Goal: Task Accomplishment & Management: Use online tool/utility

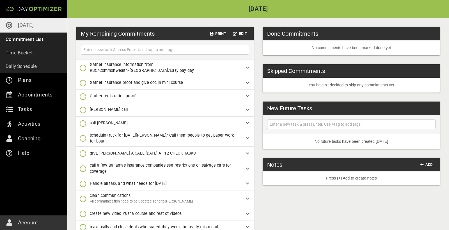
scroll to position [19, 0]
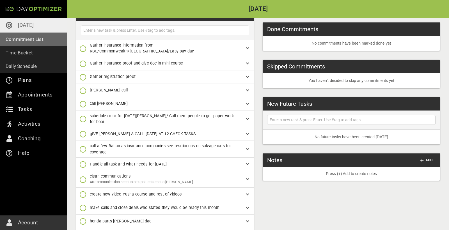
click at [34, 42] on p "Commitment List" at bounding box center [25, 39] width 38 height 8
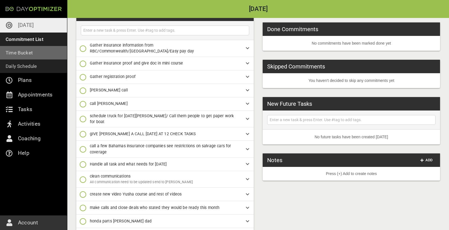
click at [29, 50] on p "Time Bucket" at bounding box center [19, 53] width 27 height 8
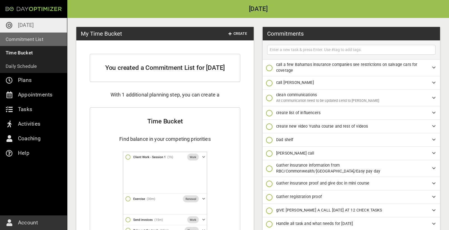
click at [32, 40] on p "Commitment List" at bounding box center [25, 39] width 38 height 8
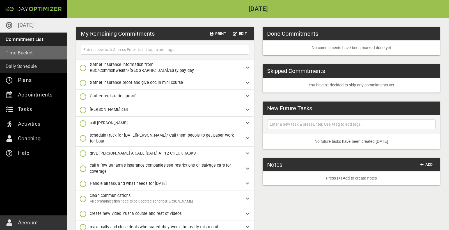
click at [24, 56] on p "Time Bucket" at bounding box center [19, 53] width 27 height 8
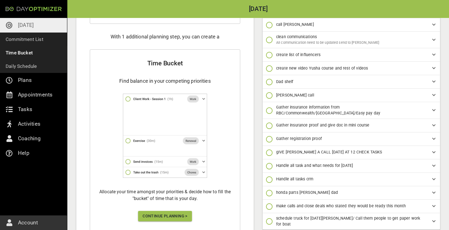
scroll to position [91, 0]
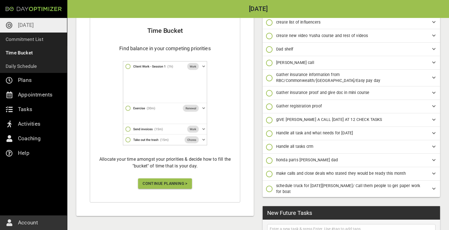
click at [170, 183] on span "Continue Planning >" at bounding box center [165, 183] width 45 height 7
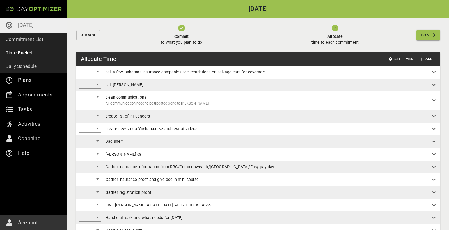
click at [95, 72] on div "​" at bounding box center [90, 71] width 22 height 9
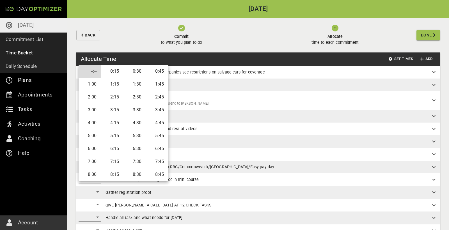
click at [141, 73] on li "0:30" at bounding box center [135, 71] width 22 height 13
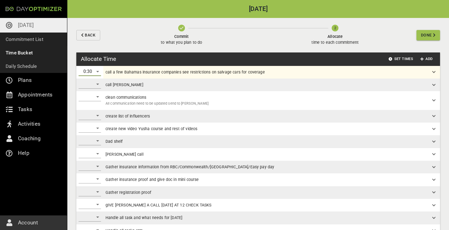
click at [99, 72] on div "0:30" at bounding box center [90, 71] width 22 height 9
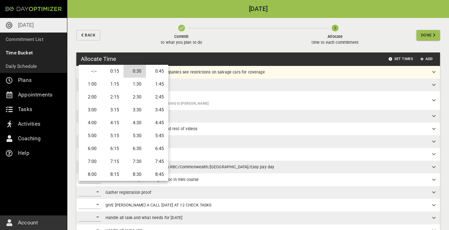
click at [151, 75] on li "0:45" at bounding box center [157, 71] width 22 height 13
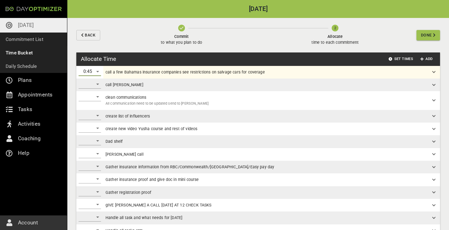
click at [93, 83] on div "​" at bounding box center [90, 84] width 22 height 9
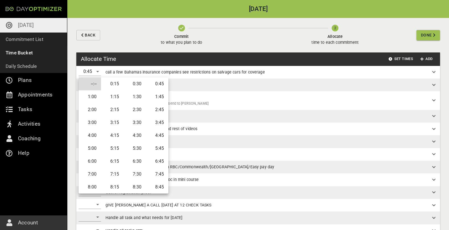
click at [117, 83] on li "0:15" at bounding box center [112, 83] width 22 height 13
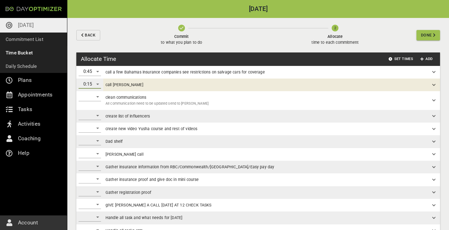
click at [95, 97] on div "​" at bounding box center [90, 96] width 22 height 9
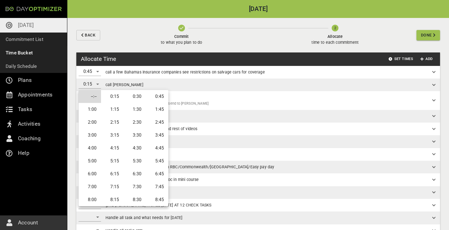
click at [138, 112] on li "1:30" at bounding box center [135, 109] width 22 height 13
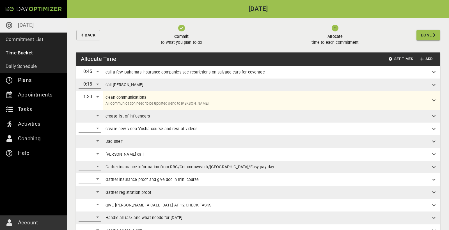
click at [96, 116] on div "​" at bounding box center [90, 115] width 22 height 9
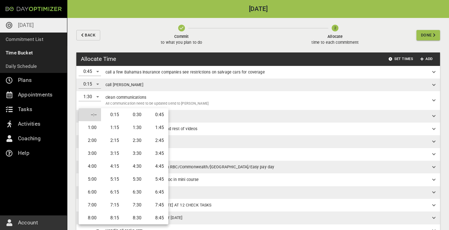
click at [135, 117] on li "0:30" at bounding box center [135, 114] width 22 height 13
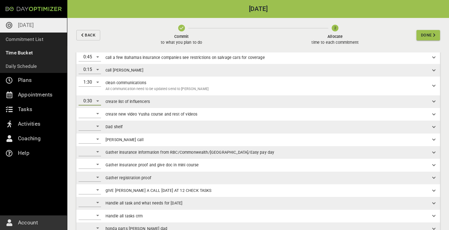
scroll to position [17, 0]
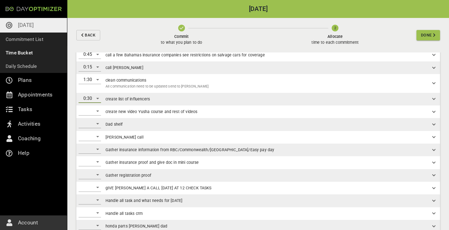
click at [95, 95] on div "0:30" at bounding box center [90, 98] width 22 height 9
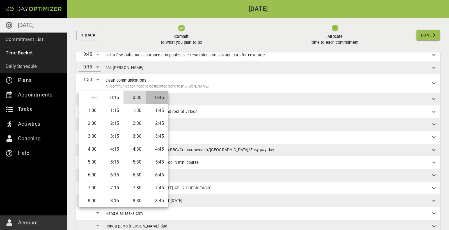
click at [154, 96] on li "0:45" at bounding box center [157, 97] width 22 height 13
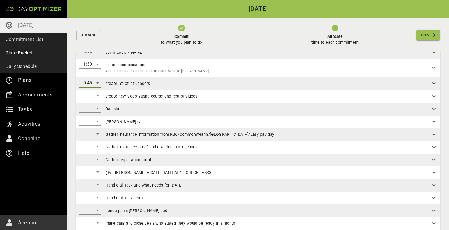
scroll to position [36, 0]
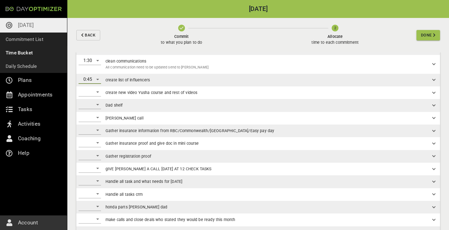
click at [96, 102] on div "​" at bounding box center [90, 104] width 22 height 9
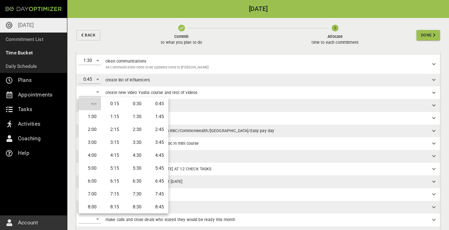
click at [158, 107] on li "0:45" at bounding box center [157, 103] width 22 height 13
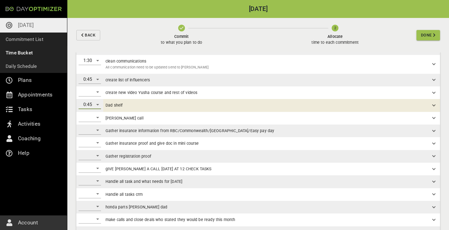
click at [96, 118] on div "​" at bounding box center [90, 117] width 22 height 9
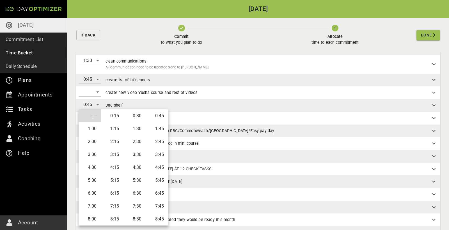
click at [114, 118] on li "0:15" at bounding box center [112, 115] width 22 height 13
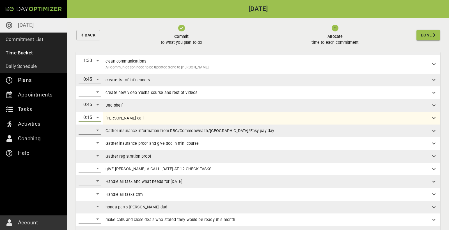
click at [95, 129] on div "​" at bounding box center [90, 130] width 22 height 9
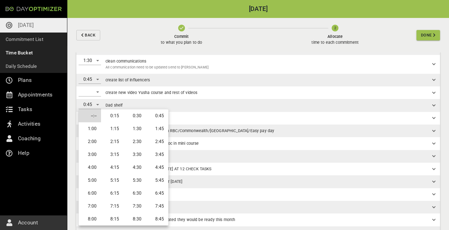
click at [193, 134] on div at bounding box center [224, 115] width 449 height 230
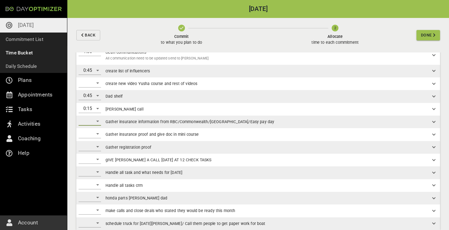
scroll to position [46, 0]
click at [99, 119] on div "​" at bounding box center [90, 120] width 22 height 9
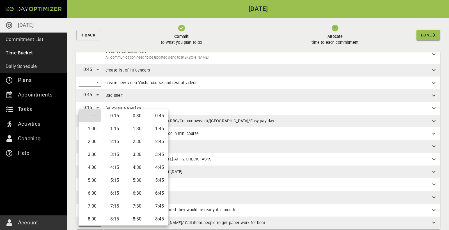
click at [136, 116] on li "0:30" at bounding box center [135, 115] width 22 height 13
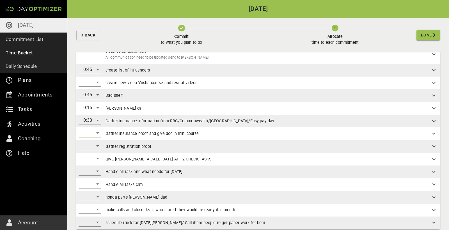
click at [97, 132] on div "​" at bounding box center [90, 133] width 22 height 9
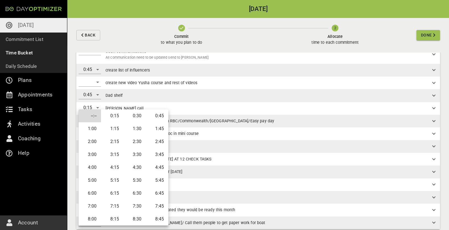
click at [178, 133] on div at bounding box center [224, 115] width 449 height 230
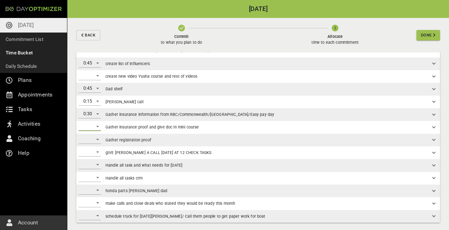
scroll to position [52, 0]
click at [98, 152] on div "​" at bounding box center [90, 152] width 22 height 9
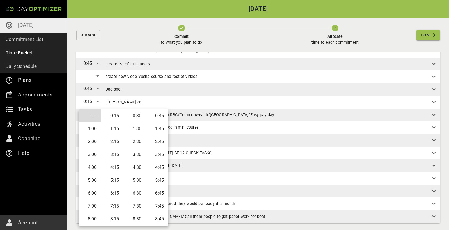
click at [115, 118] on li "0:15" at bounding box center [112, 115] width 22 height 13
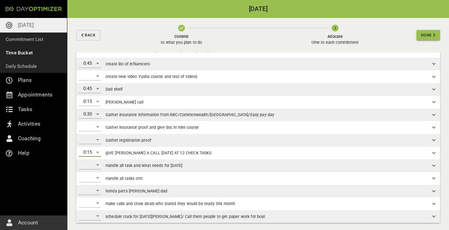
click at [98, 164] on div "​" at bounding box center [90, 165] width 22 height 9
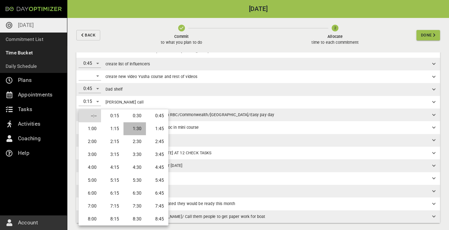
click at [142, 126] on li "1:30" at bounding box center [135, 128] width 22 height 13
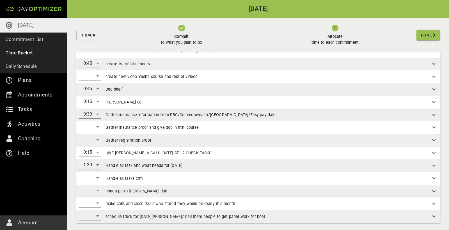
click at [96, 177] on div "​" at bounding box center [90, 177] width 22 height 9
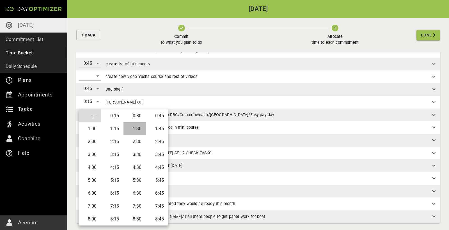
click at [135, 131] on li "1:30" at bounding box center [135, 128] width 22 height 13
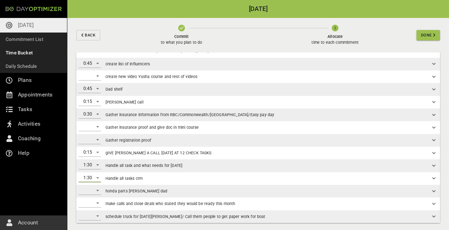
click at [96, 189] on div "​" at bounding box center [90, 190] width 22 height 9
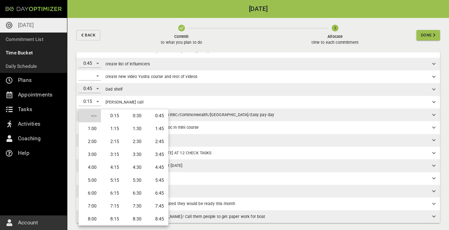
click at [100, 132] on li "1:00" at bounding box center [90, 128] width 22 height 13
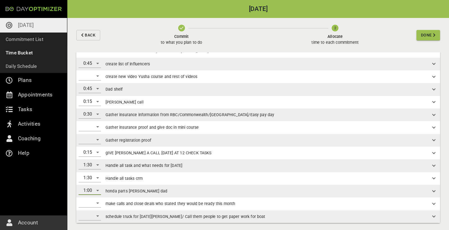
scroll to position [0, 0]
click at [94, 203] on div "​" at bounding box center [90, 203] width 22 height 9
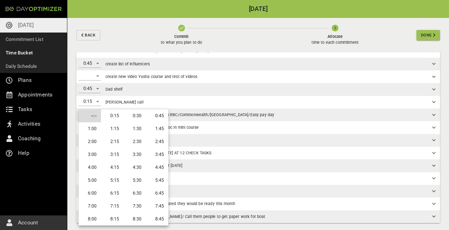
click at [141, 133] on li "1:30" at bounding box center [135, 128] width 22 height 13
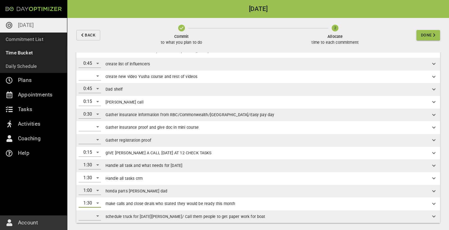
click at [136, 215] on span "schedule truck for [DATE][PERSON_NAME]/ Call them people to get paper work for …" at bounding box center [186, 216] width 160 height 4
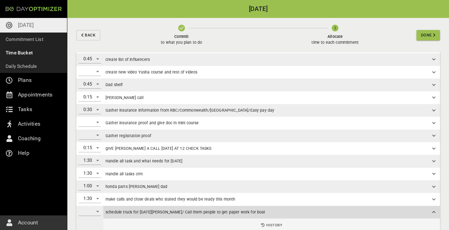
scroll to position [44, 0]
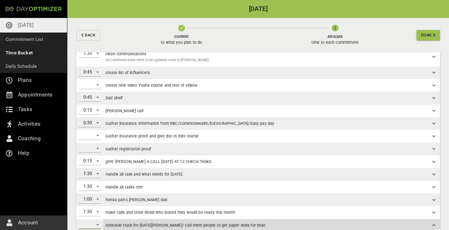
click at [98, 222] on div "​" at bounding box center [90, 224] width 22 height 9
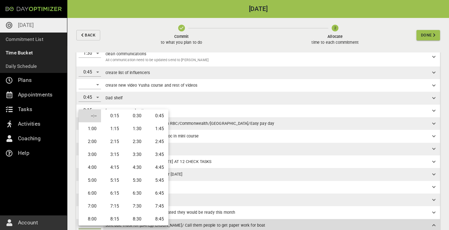
click at [220, 137] on div at bounding box center [224, 115] width 449 height 230
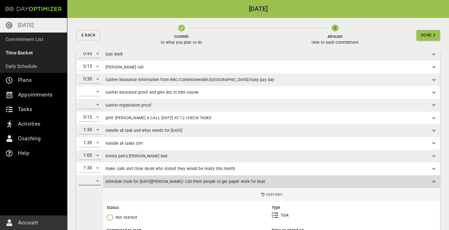
scroll to position [88, 0]
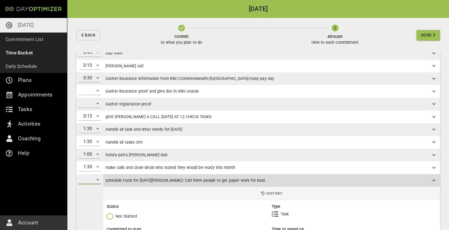
click at [99, 177] on div "​" at bounding box center [90, 179] width 22 height 9
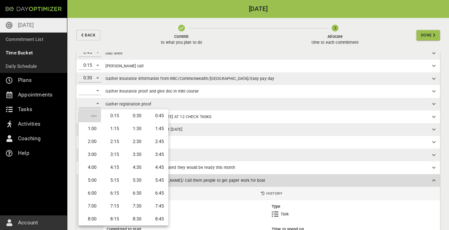
click at [118, 118] on li "0:15" at bounding box center [112, 115] width 22 height 13
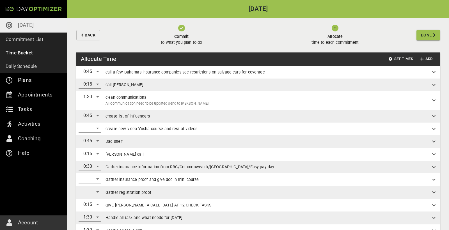
scroll to position [0, 0]
click at [425, 57] on span "Add" at bounding box center [426, 59] width 13 height 6
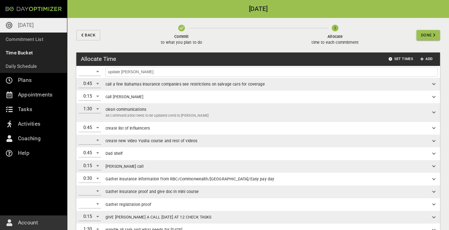
click at [96, 73] on div "​" at bounding box center [90, 71] width 22 height 9
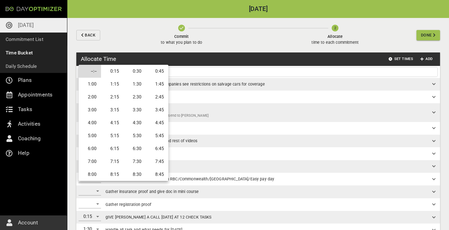
click at [120, 73] on li "0:15" at bounding box center [112, 71] width 22 height 13
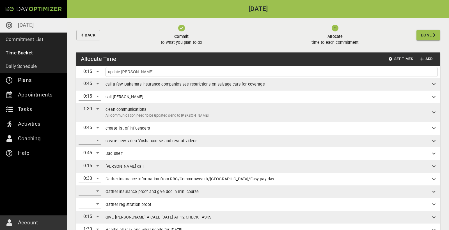
click at [153, 72] on input "update [PERSON_NAME]" at bounding box center [272, 71] width 330 height 7
type input "update [PERSON_NAME] /Call boat"
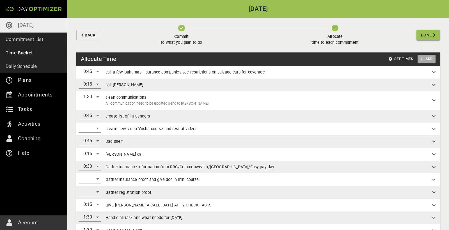
click at [429, 59] on span "Add" at bounding box center [426, 59] width 13 height 6
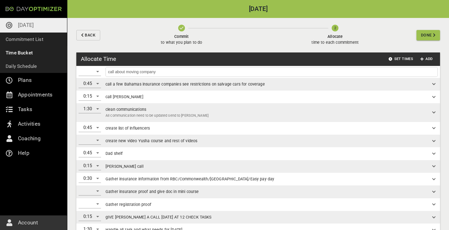
type input "call about moving company"
click at [96, 73] on div "​" at bounding box center [90, 71] width 22 height 9
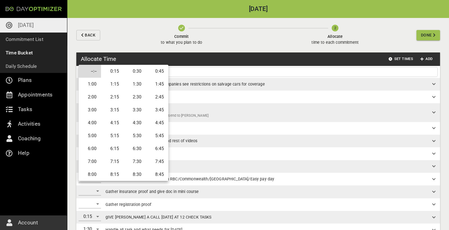
click at [139, 73] on li "0:30" at bounding box center [135, 71] width 22 height 13
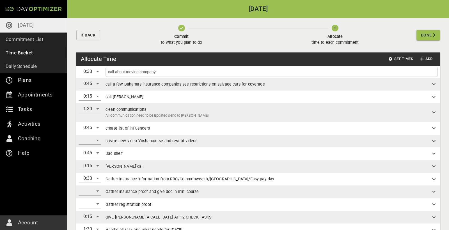
click at [164, 73] on input "call about moving company" at bounding box center [272, 71] width 330 height 7
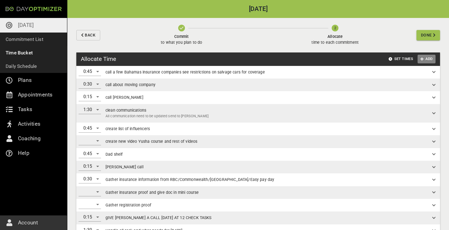
click at [426, 57] on span "Add" at bounding box center [426, 59] width 13 height 6
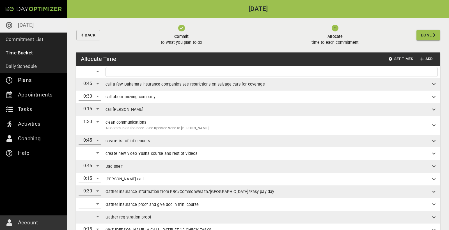
click at [315, 70] on input "text" at bounding box center [272, 71] width 330 height 7
type input "[PERSON_NAME] meeting"
click at [89, 72] on div "​" at bounding box center [90, 71] width 22 height 9
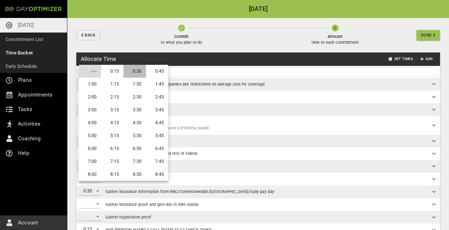
click at [135, 74] on li "0:30" at bounding box center [135, 71] width 22 height 13
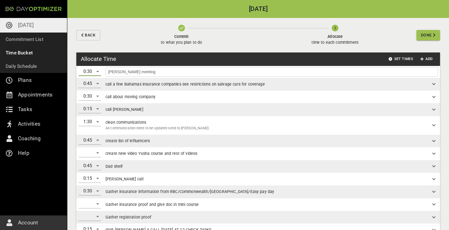
click at [182, 72] on input "[PERSON_NAME] meeting" at bounding box center [272, 71] width 330 height 7
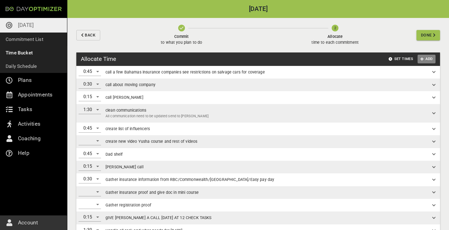
click at [424, 60] on span "Add" at bounding box center [426, 59] width 13 height 6
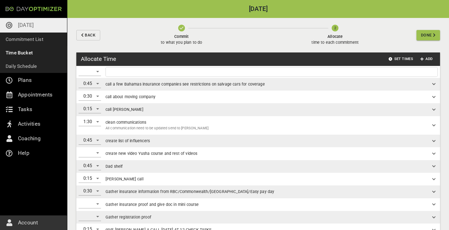
click at [207, 70] on input "text" at bounding box center [272, 71] width 330 height 7
type input "[PERSON_NAME] vehicle"
click at [93, 71] on div "​" at bounding box center [90, 71] width 22 height 9
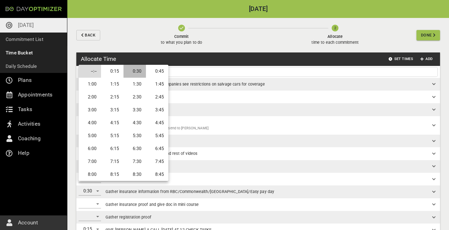
click at [134, 73] on li "0:30" at bounding box center [135, 71] width 22 height 13
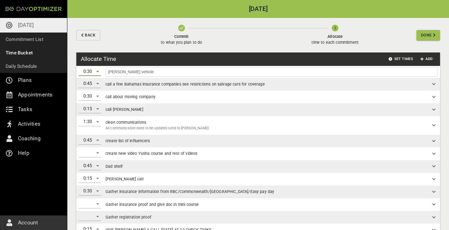
click at [171, 74] on input "[PERSON_NAME] vehicle" at bounding box center [272, 71] width 330 height 7
click at [429, 60] on span "Add" at bounding box center [426, 59] width 13 height 6
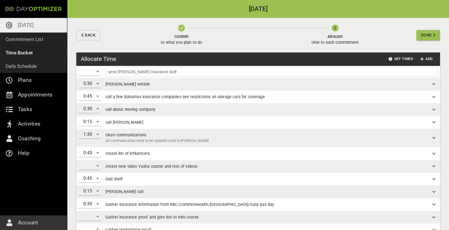
type input "send [PERSON_NAME] insurance stuff"
click at [90, 73] on div "​" at bounding box center [90, 71] width 22 height 9
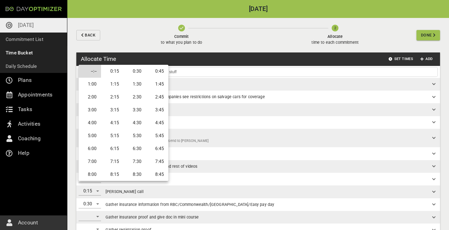
click at [119, 72] on li "0:15" at bounding box center [112, 71] width 22 height 13
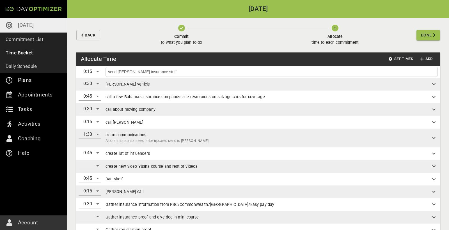
click at [195, 71] on input "send [PERSON_NAME] insurance stuff" at bounding box center [272, 71] width 330 height 7
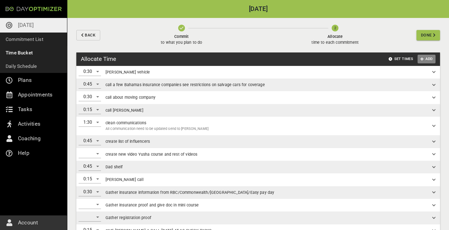
click at [425, 59] on span "Add" at bounding box center [426, 59] width 13 height 6
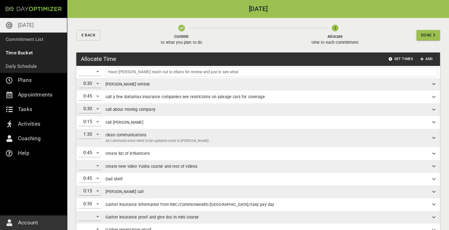
drag, startPoint x: 286, startPoint y: 12, endPoint x: 167, endPoint y: 72, distance: 133.4
click at [167, 72] on input "Have [PERSON_NAME] reach out to efains for review and just to see what" at bounding box center [272, 71] width 330 height 7
type input "Have [PERSON_NAME] reach out to efains for small talk and try to get a review a…"
click at [94, 74] on div "​" at bounding box center [90, 71] width 22 height 9
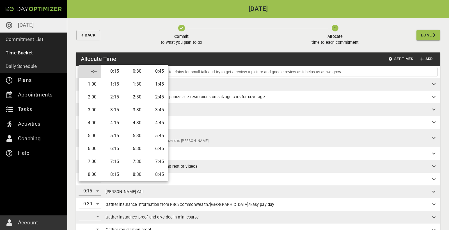
click at [116, 71] on li "0:15" at bounding box center [112, 71] width 22 height 13
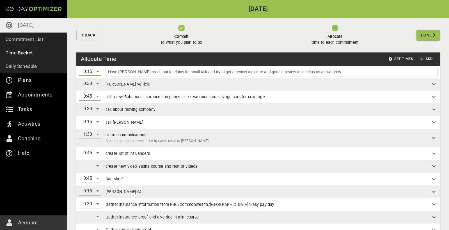
click at [323, 72] on input "Have [PERSON_NAME] reach out to efains for small talk and try to get a review a…" at bounding box center [272, 71] width 330 height 7
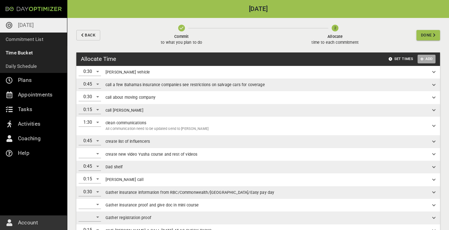
click at [426, 61] on span "Add" at bounding box center [426, 59] width 13 height 6
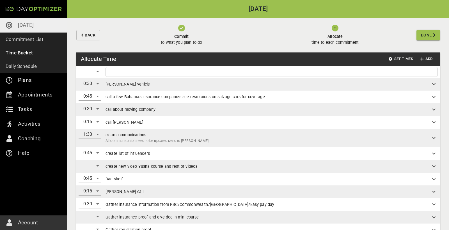
click at [426, 36] on span "Done" at bounding box center [426, 35] width 11 height 7
